Goal: Complete application form

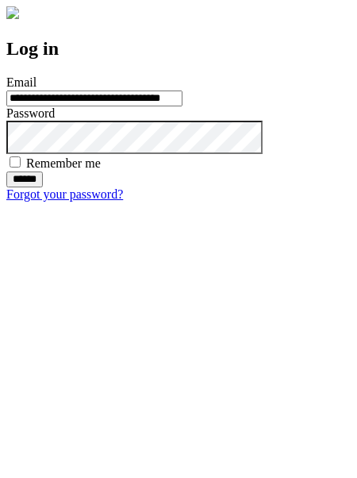
type input "**********"
click at [43, 187] on input "******" at bounding box center [24, 180] width 37 height 16
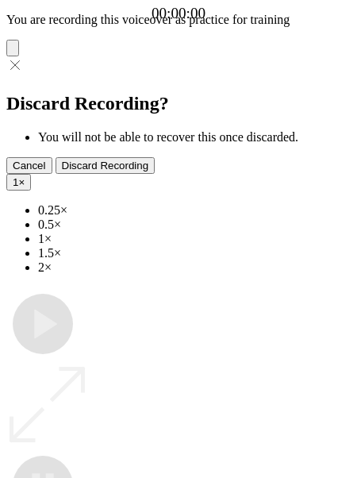
type input "**********"
